Goal: Find specific page/section: Find specific page/section

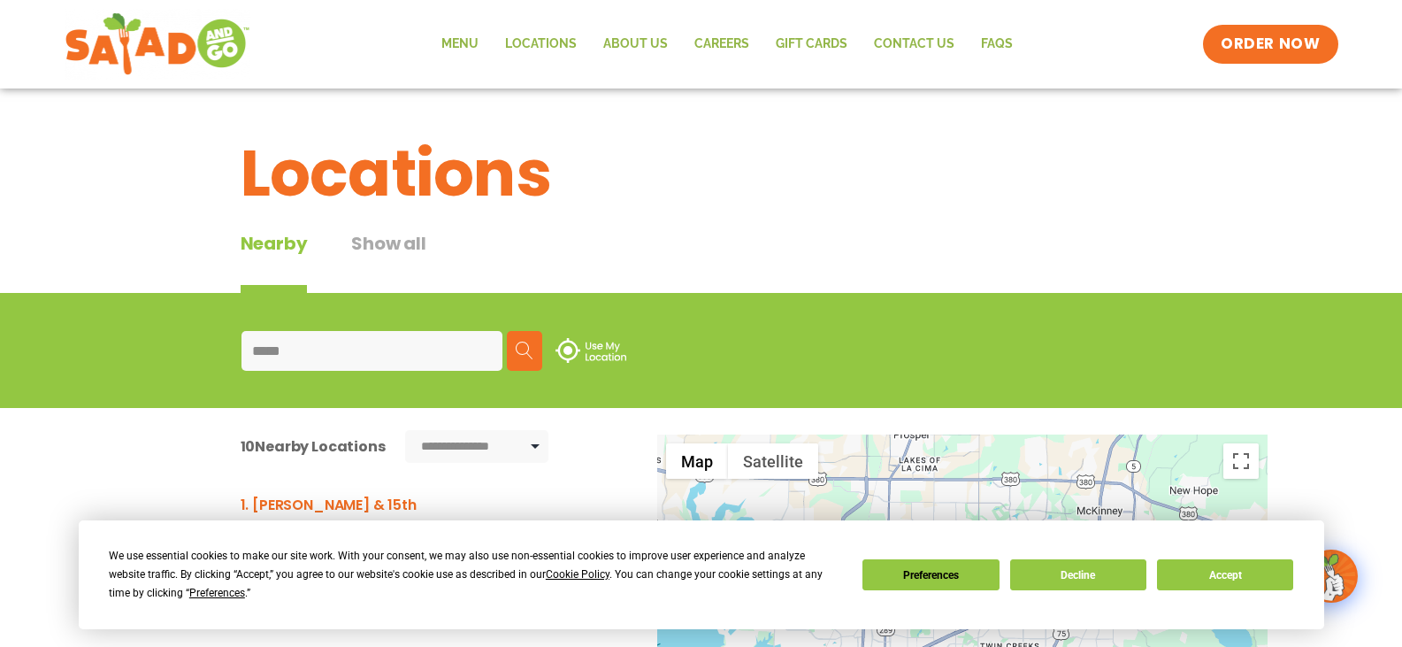
click at [394, 370] on input "*****" at bounding box center [371, 351] width 261 height 40
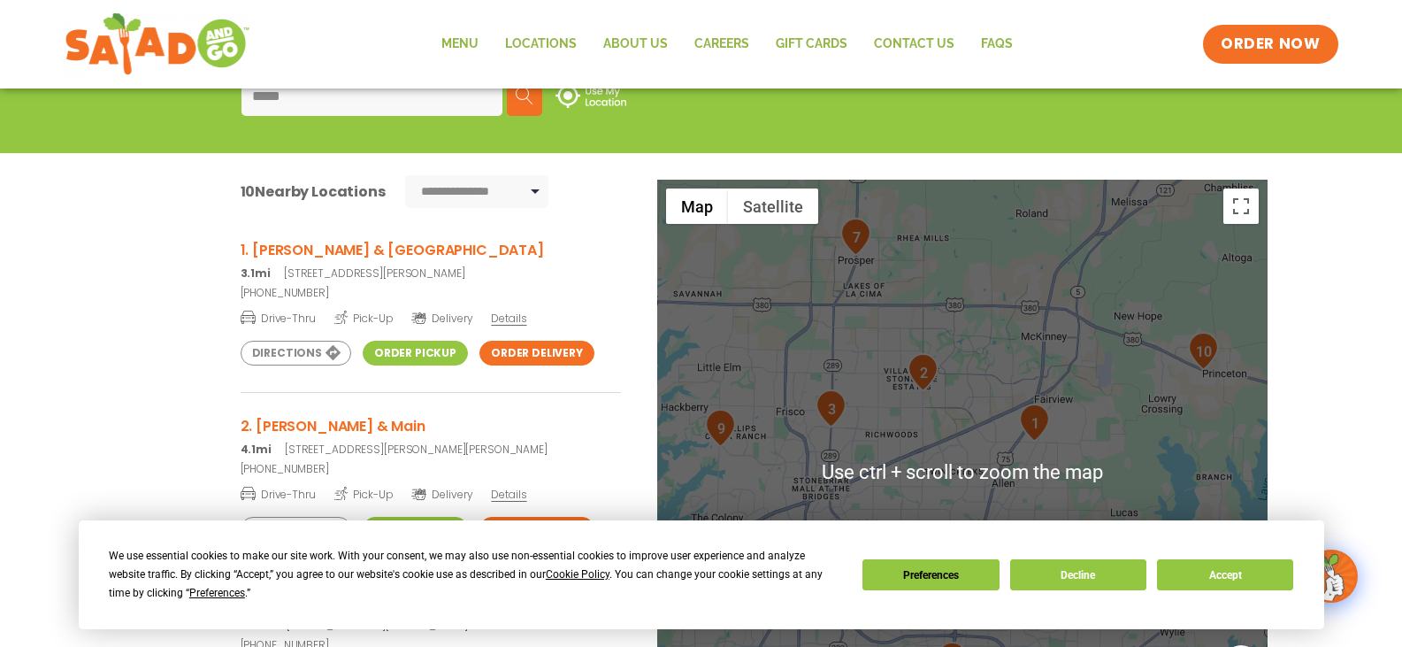
scroll to position [354, 0]
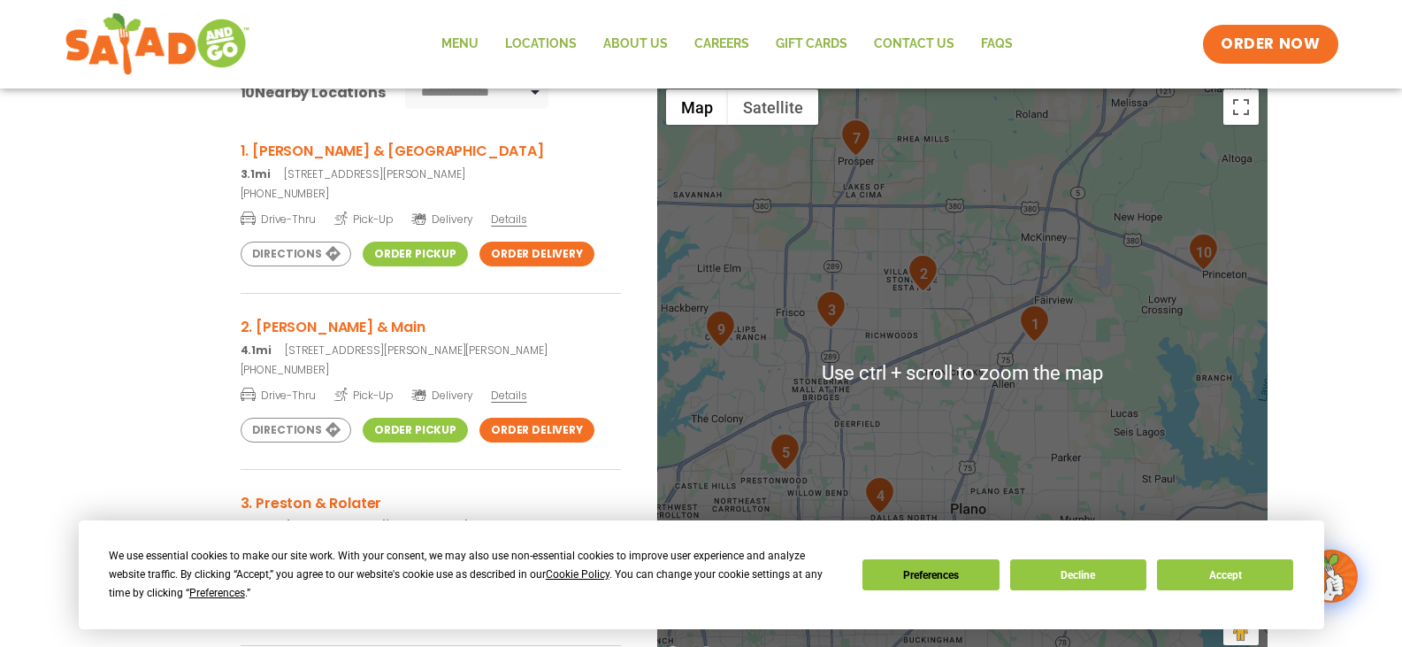
type input "*****"
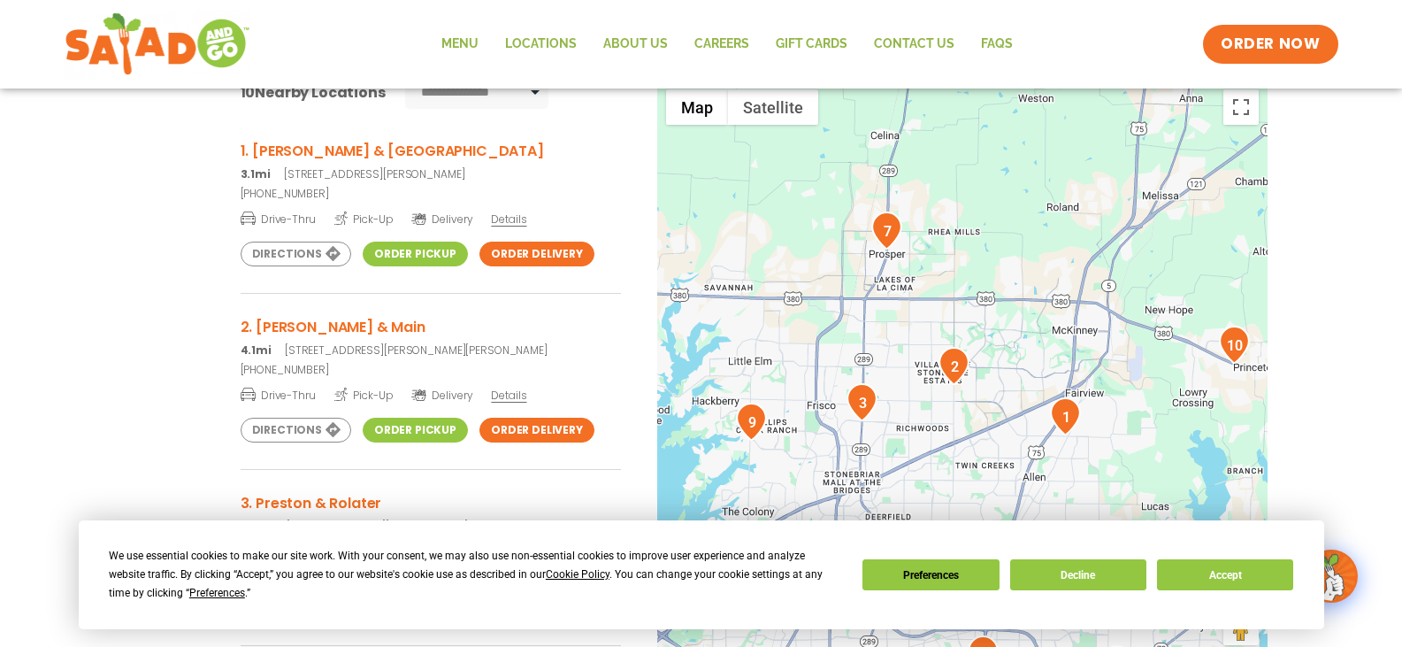
drag, startPoint x: 969, startPoint y: 261, endPoint x: 1000, endPoint y: 356, distance: 100.4
click at [1000, 356] on div at bounding box center [962, 373] width 610 height 586
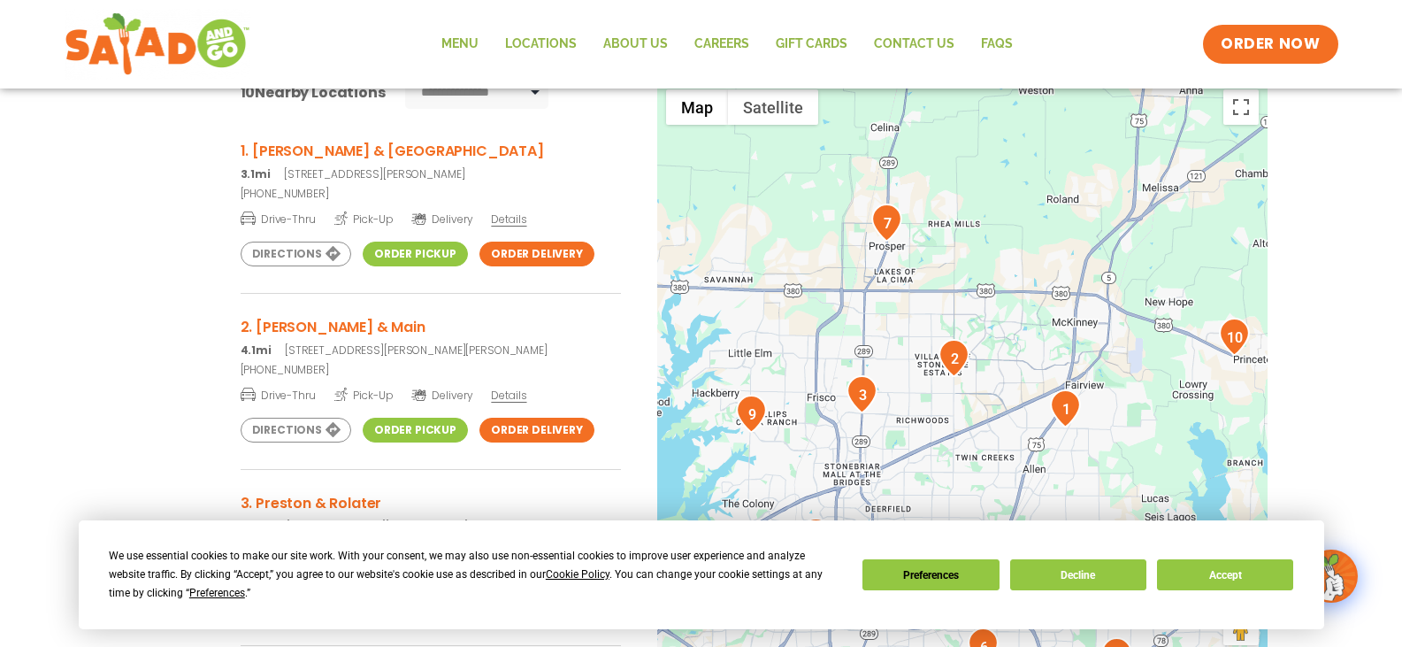
click at [1000, 356] on div at bounding box center [962, 373] width 610 height 586
click at [978, 362] on div at bounding box center [962, 373] width 610 height 586
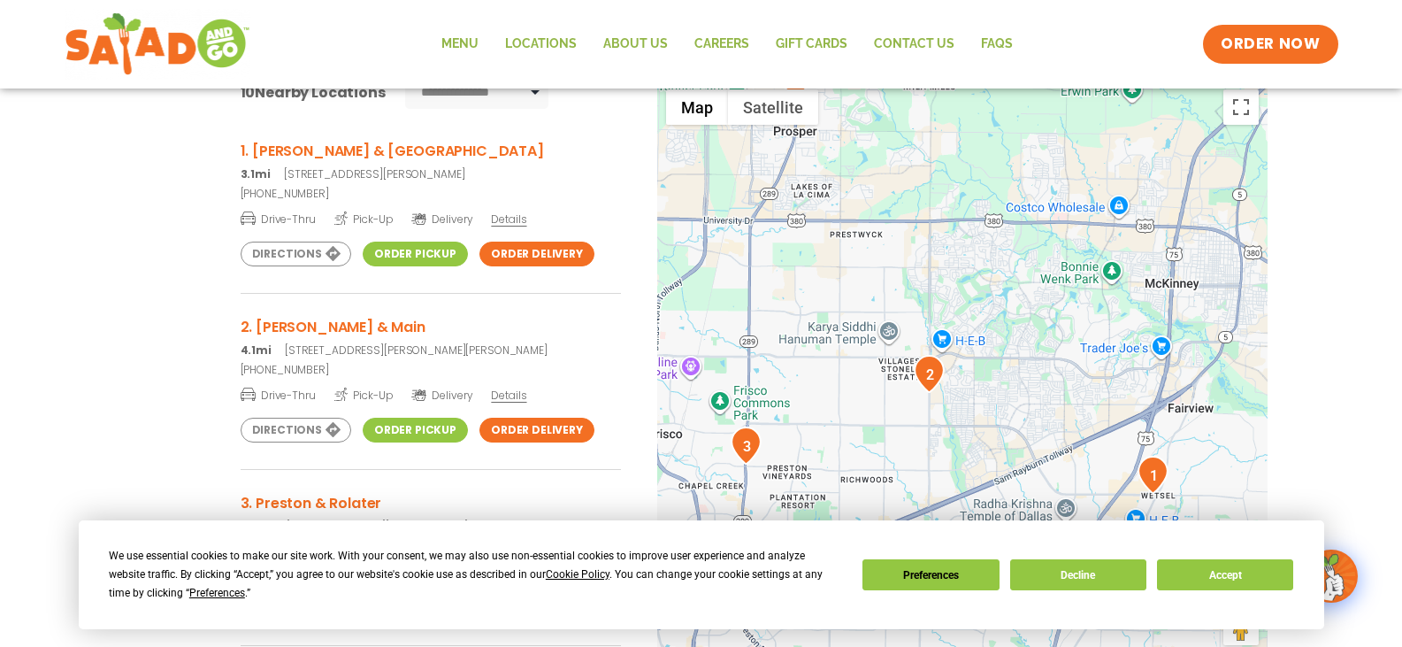
click at [978, 362] on div at bounding box center [962, 373] width 610 height 586
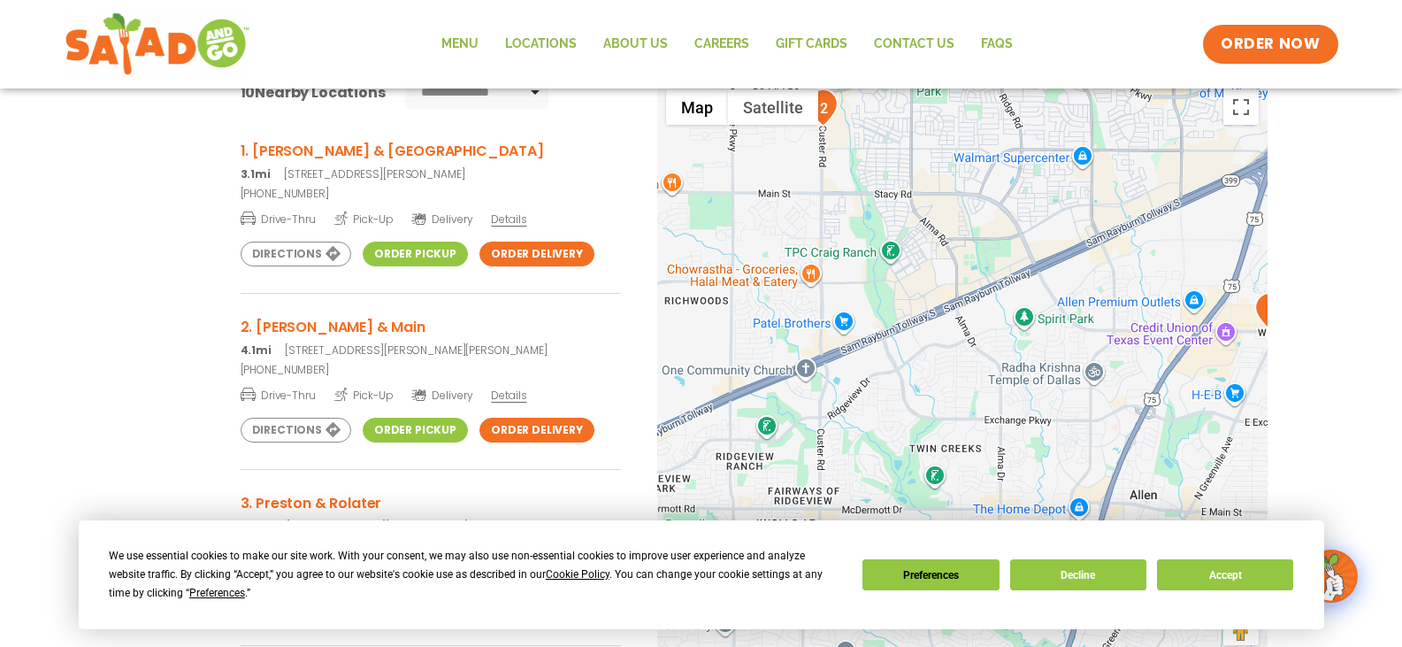
drag, startPoint x: 1120, startPoint y: 399, endPoint x: 1061, endPoint y: 103, distance: 302.2
click at [1061, 103] on div at bounding box center [962, 373] width 610 height 586
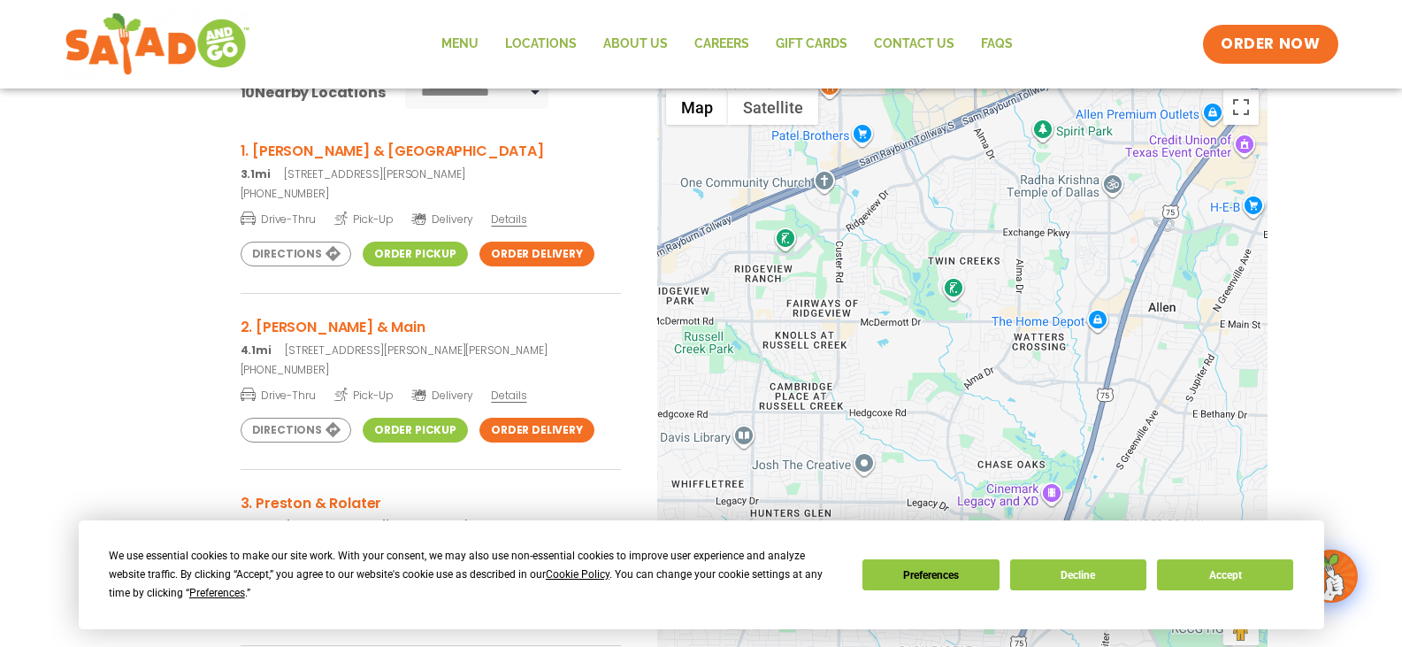
drag, startPoint x: 974, startPoint y: 473, endPoint x: 992, endPoint y: 283, distance: 191.1
click at [992, 283] on div at bounding box center [962, 373] width 610 height 586
click at [1266, 571] on button "Accept" at bounding box center [1225, 574] width 136 height 31
